Goal: Find specific page/section: Find specific page/section

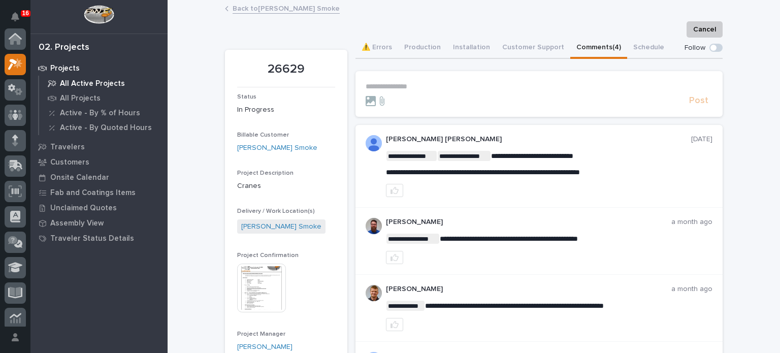
scroll to position [25, 0]
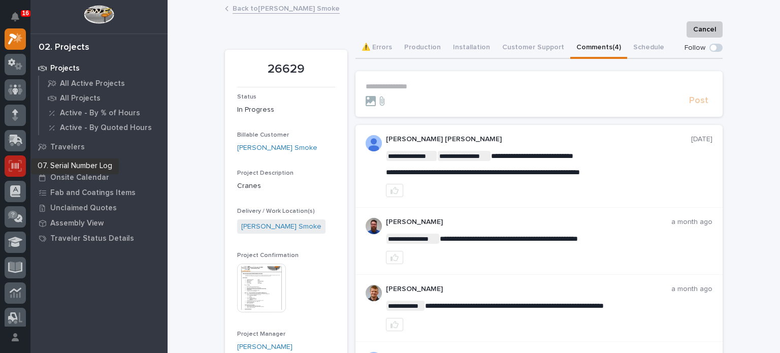
click at [22, 167] on div at bounding box center [15, 165] width 21 height 21
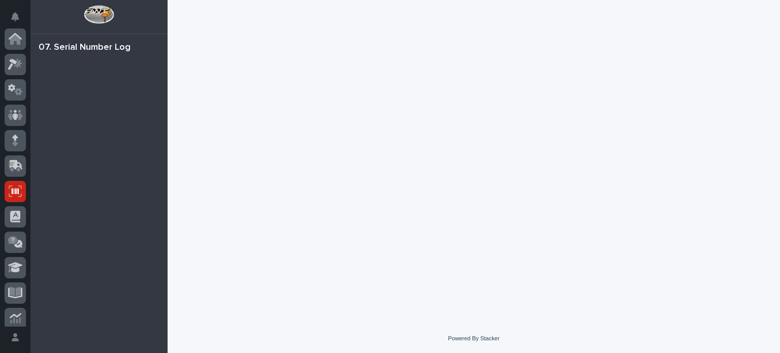
scroll to position [152, 0]
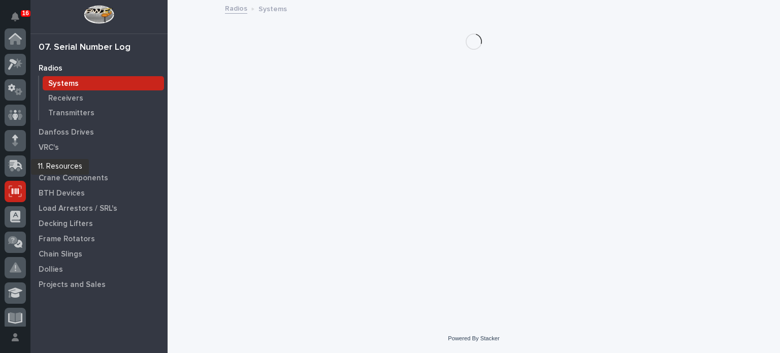
scroll to position [152, 0]
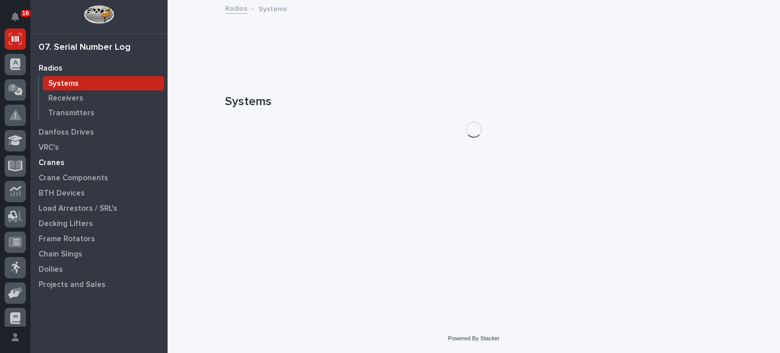
click at [52, 163] on p "Cranes" at bounding box center [52, 163] width 26 height 9
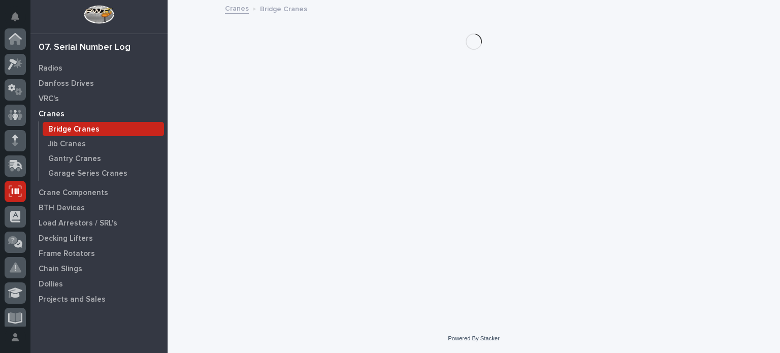
scroll to position [152, 0]
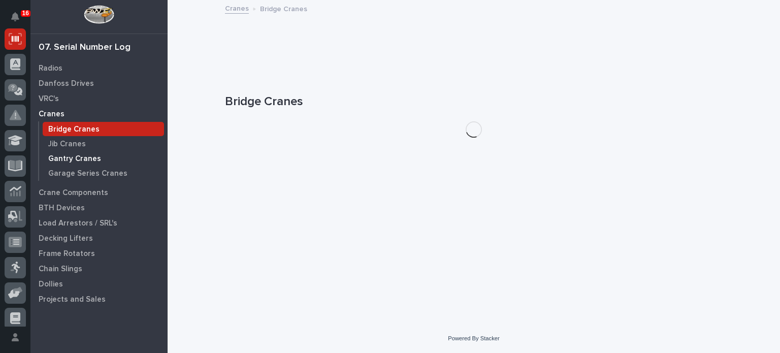
click at [53, 161] on p "Gantry Cranes" at bounding box center [74, 158] width 53 height 9
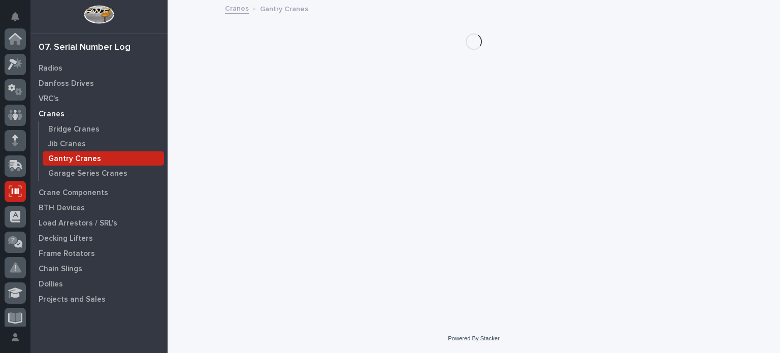
scroll to position [152, 0]
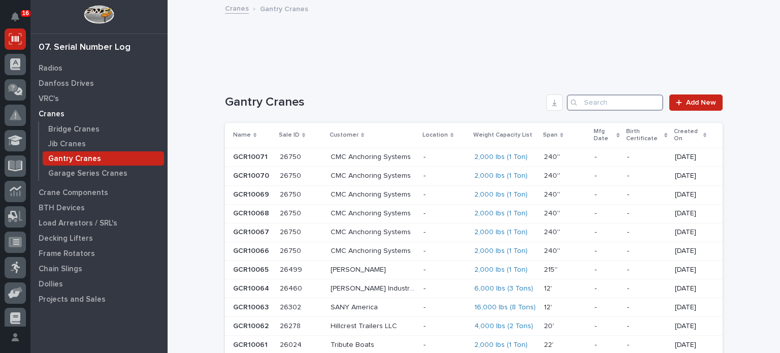
click at [587, 99] on input "Search" at bounding box center [615, 103] width 97 height 16
type input "26750"
